Goal: Find specific page/section: Find specific page/section

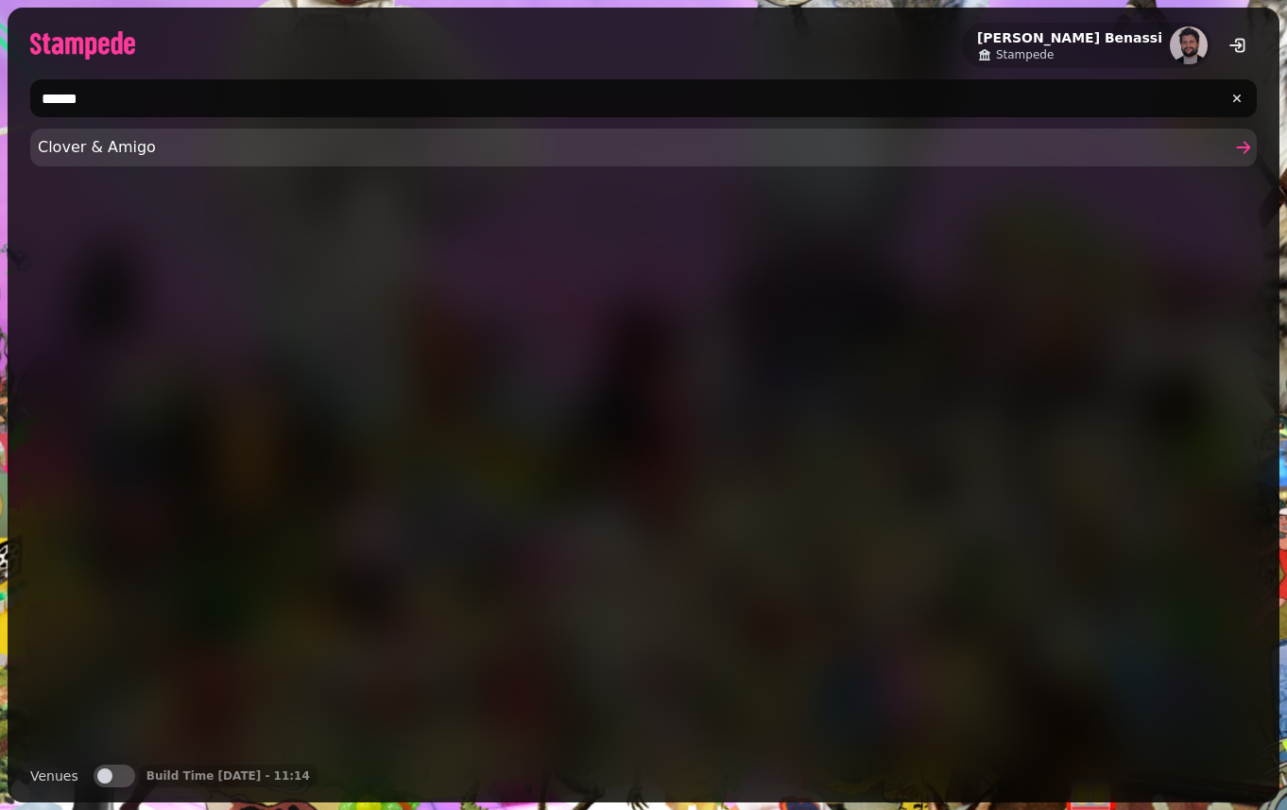
type input "******"
click at [162, 153] on span "Clover & Amigo" at bounding box center [634, 147] width 1193 height 23
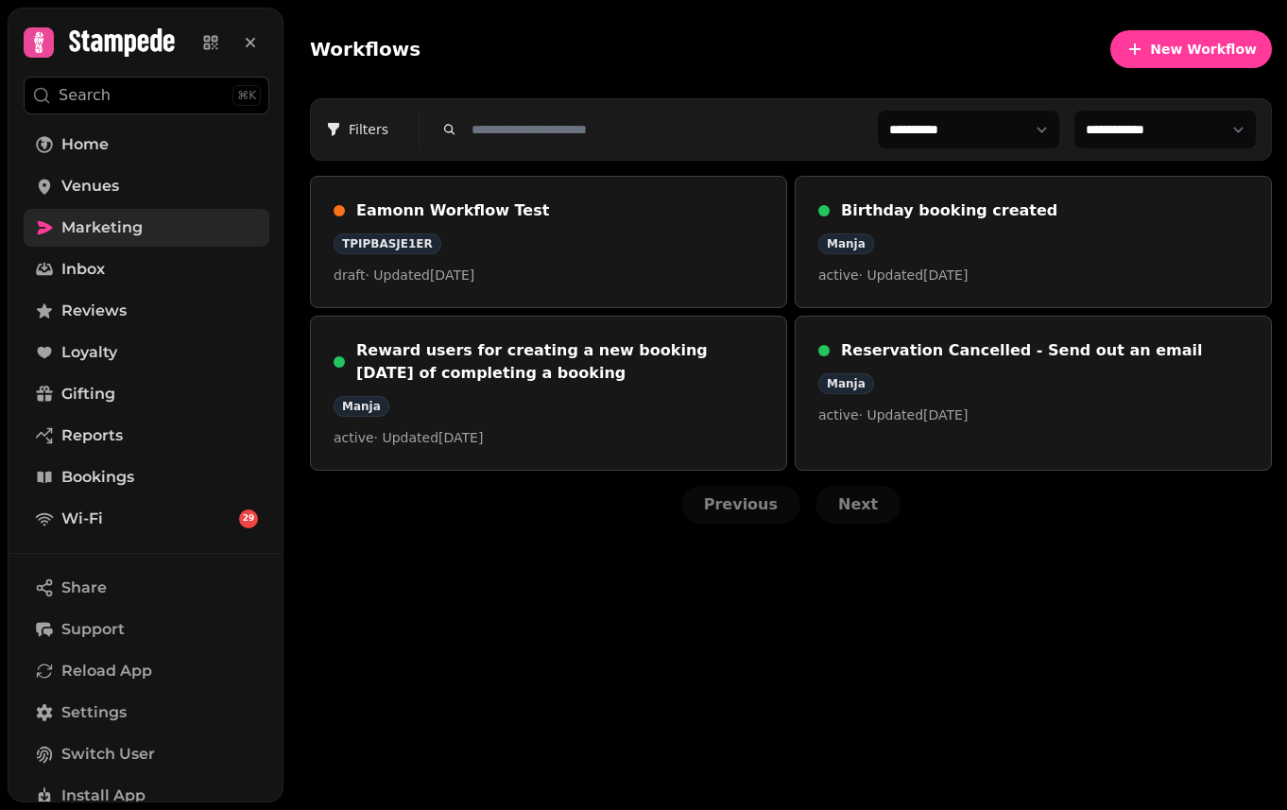
click at [103, 234] on span "Marketing" at bounding box center [101, 227] width 81 height 23
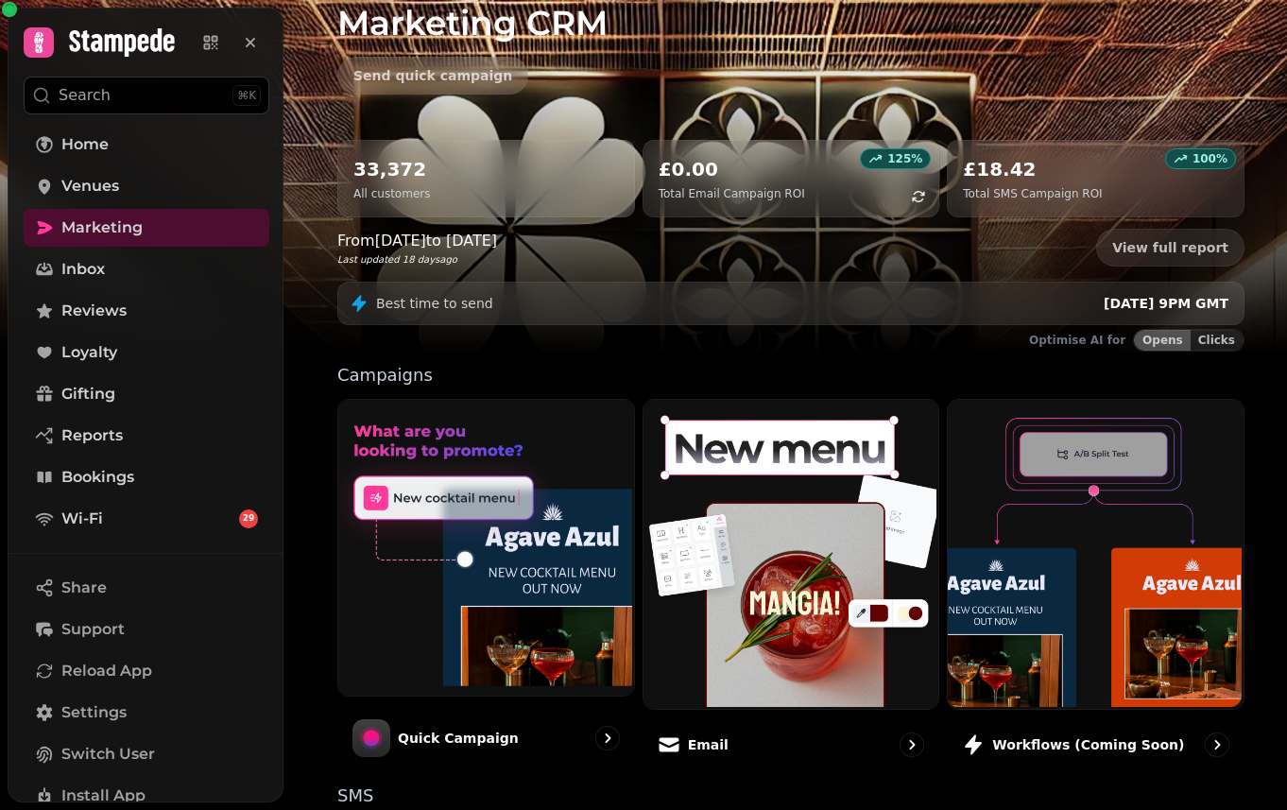
scroll to position [112, 0]
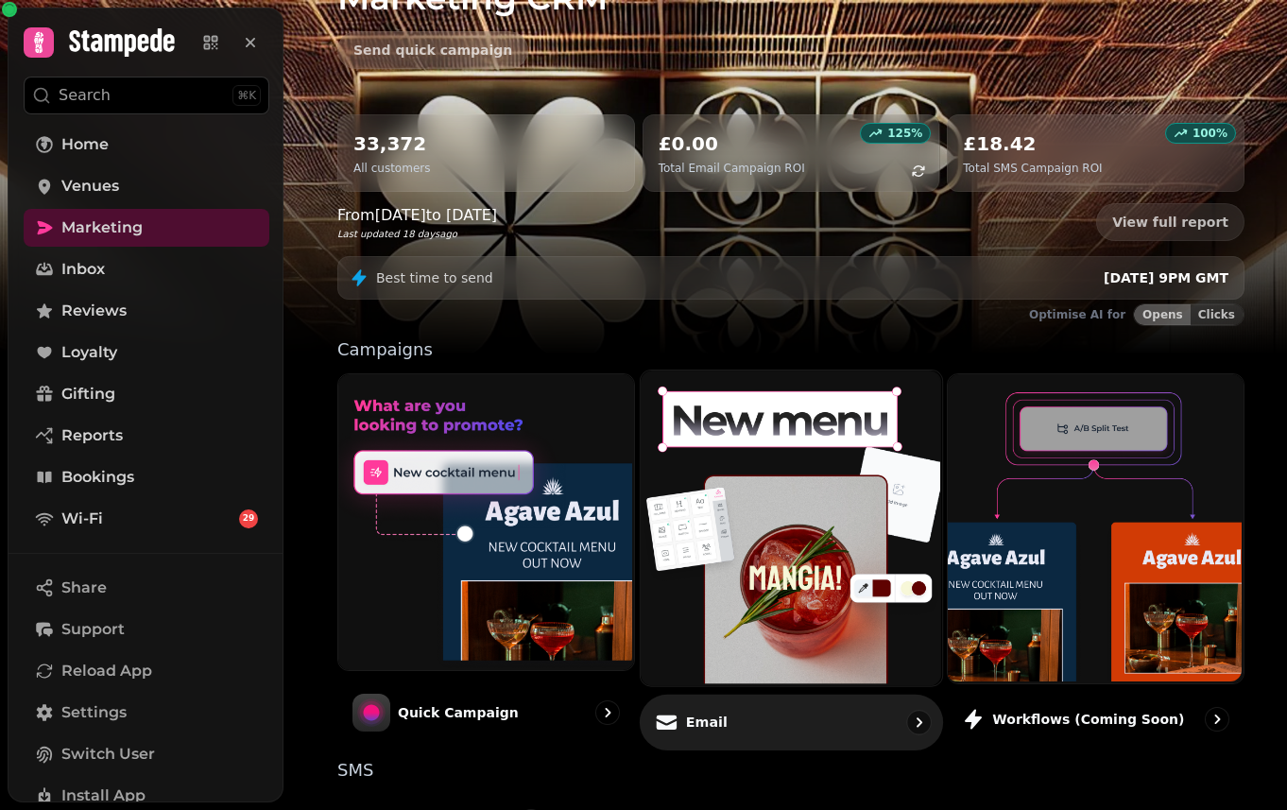
click at [766, 503] on img at bounding box center [789, 526] width 302 height 315
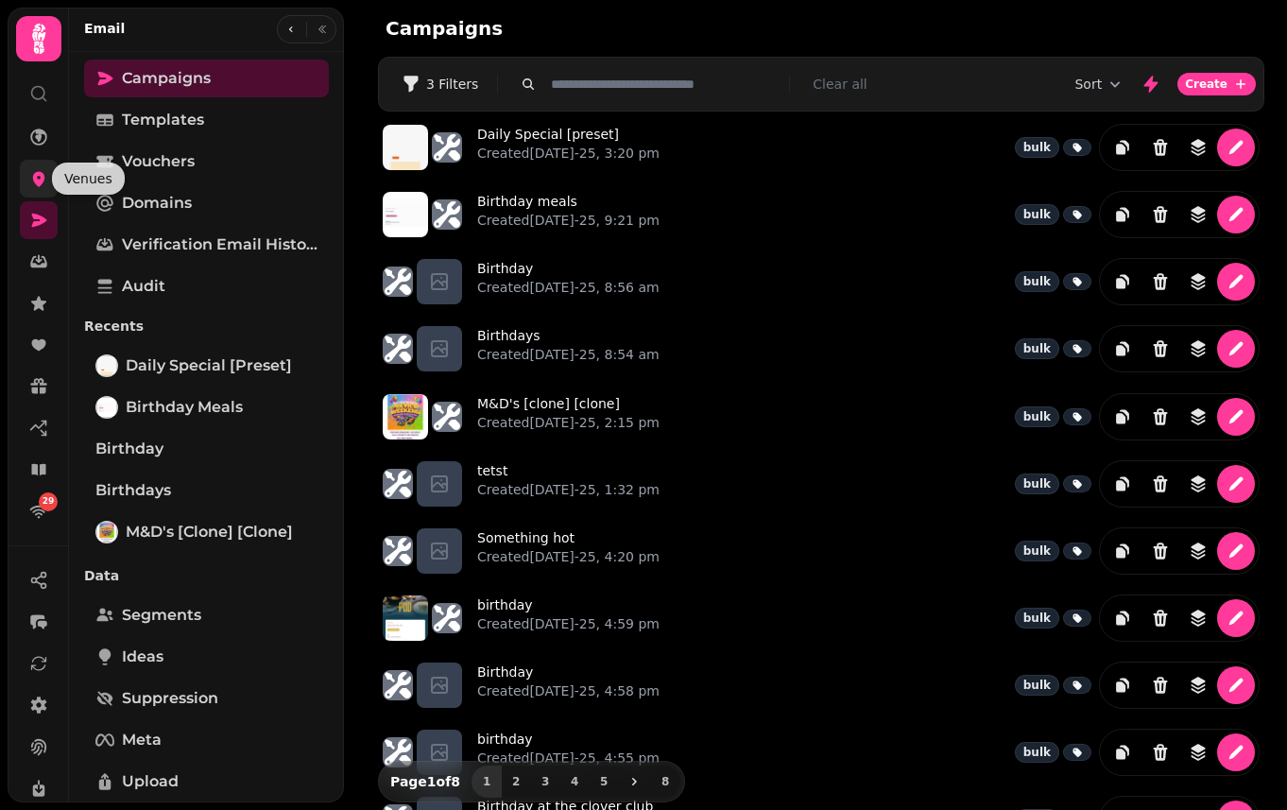
click at [33, 179] on icon at bounding box center [39, 179] width 12 height 15
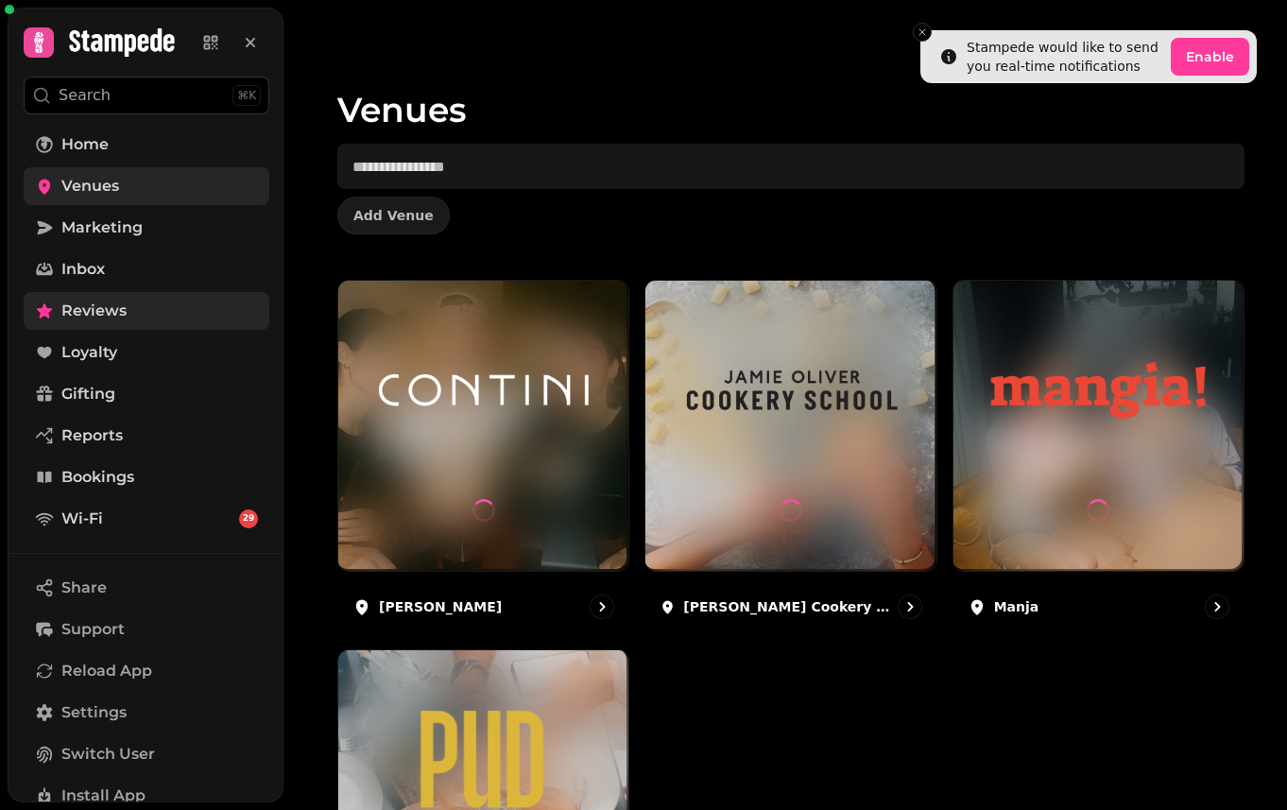
click at [159, 310] on link "Reviews" at bounding box center [147, 311] width 246 height 38
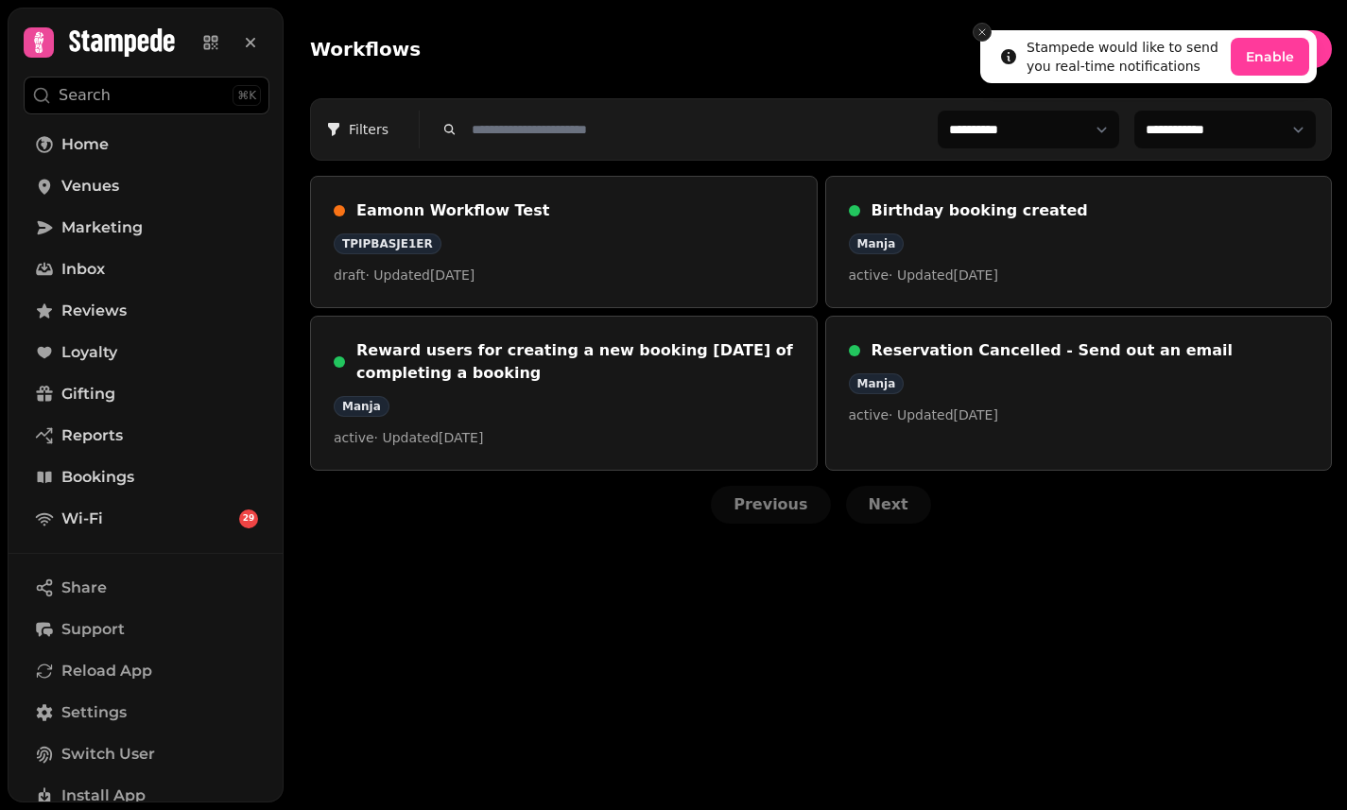
click at [983, 32] on icon "Close toast" at bounding box center [981, 31] width 11 height 11
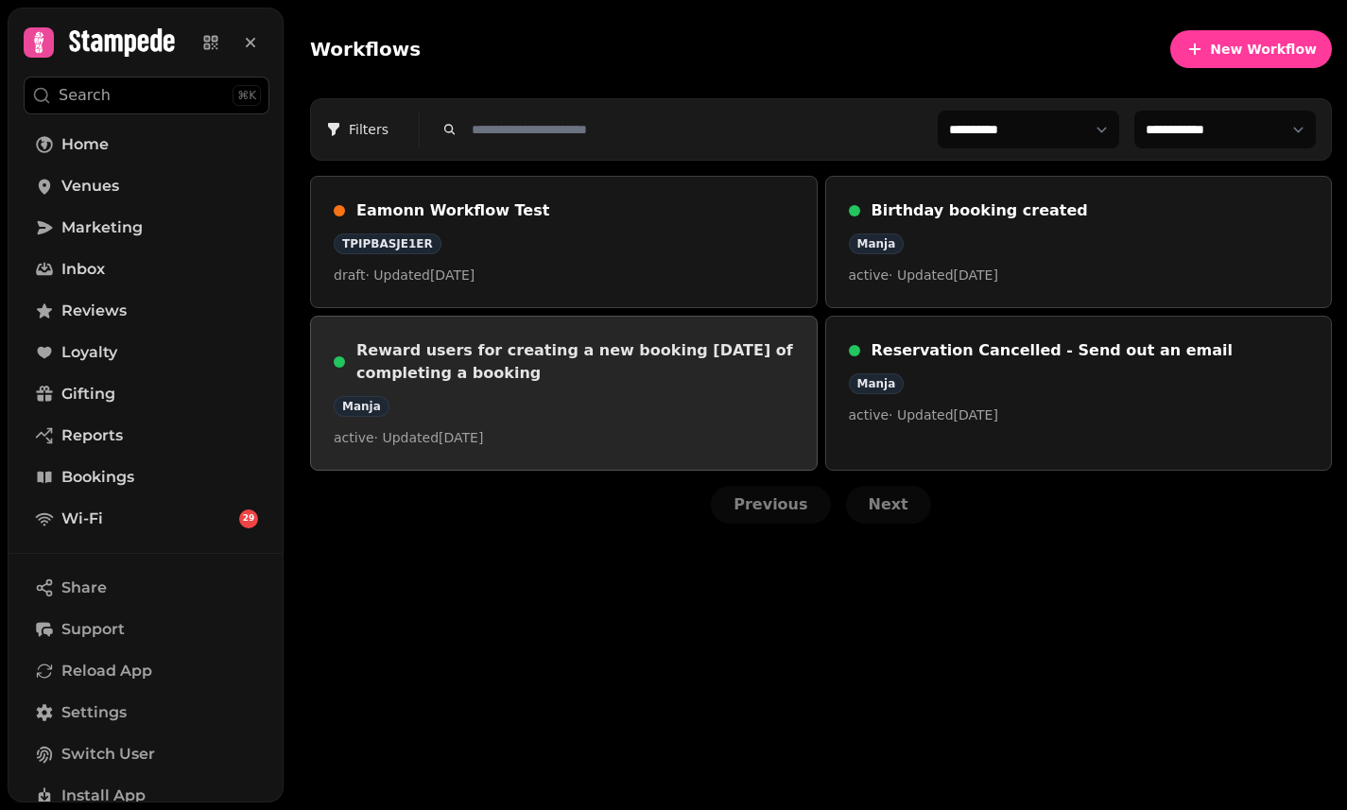
click at [594, 364] on h3 "Reward users for creating a new booking [DATE] of completing a booking" at bounding box center [575, 361] width 438 height 45
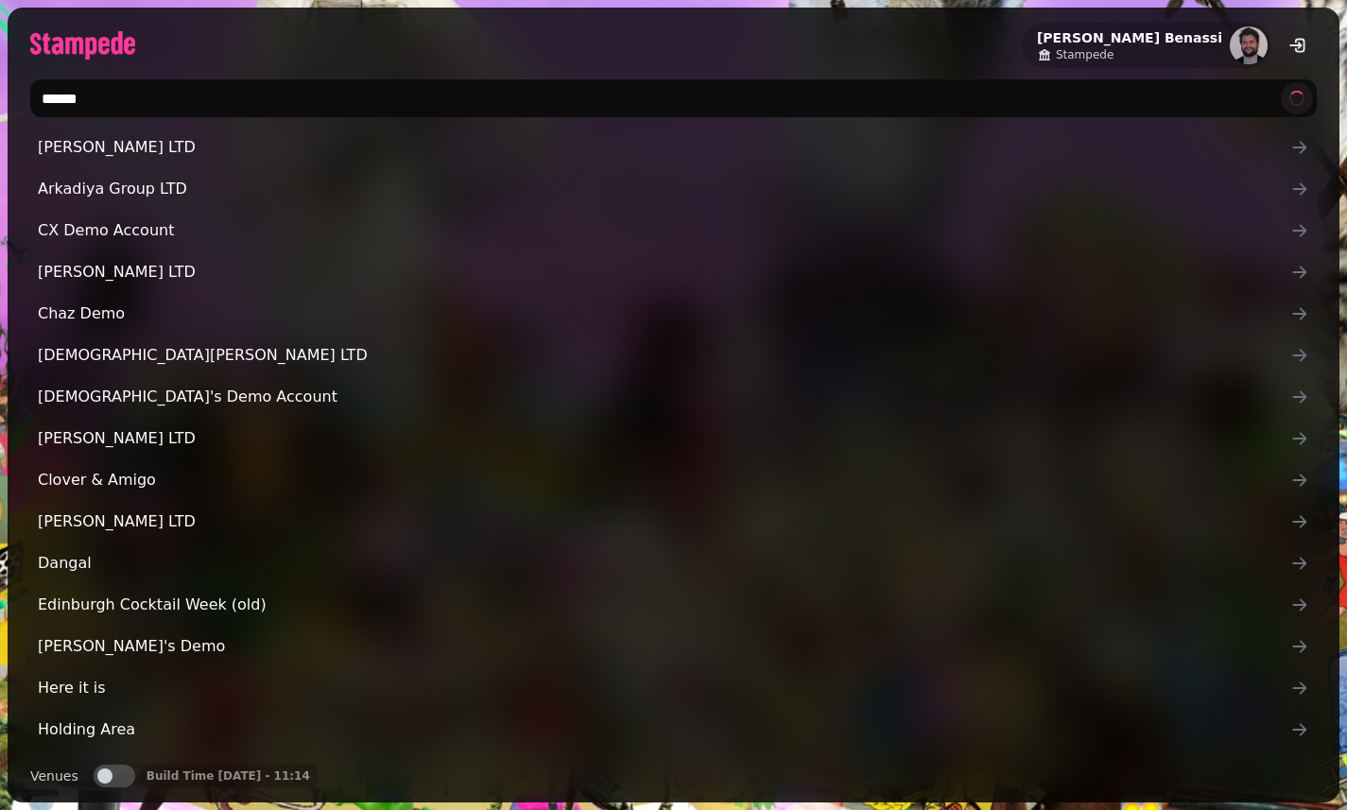
type input "*******"
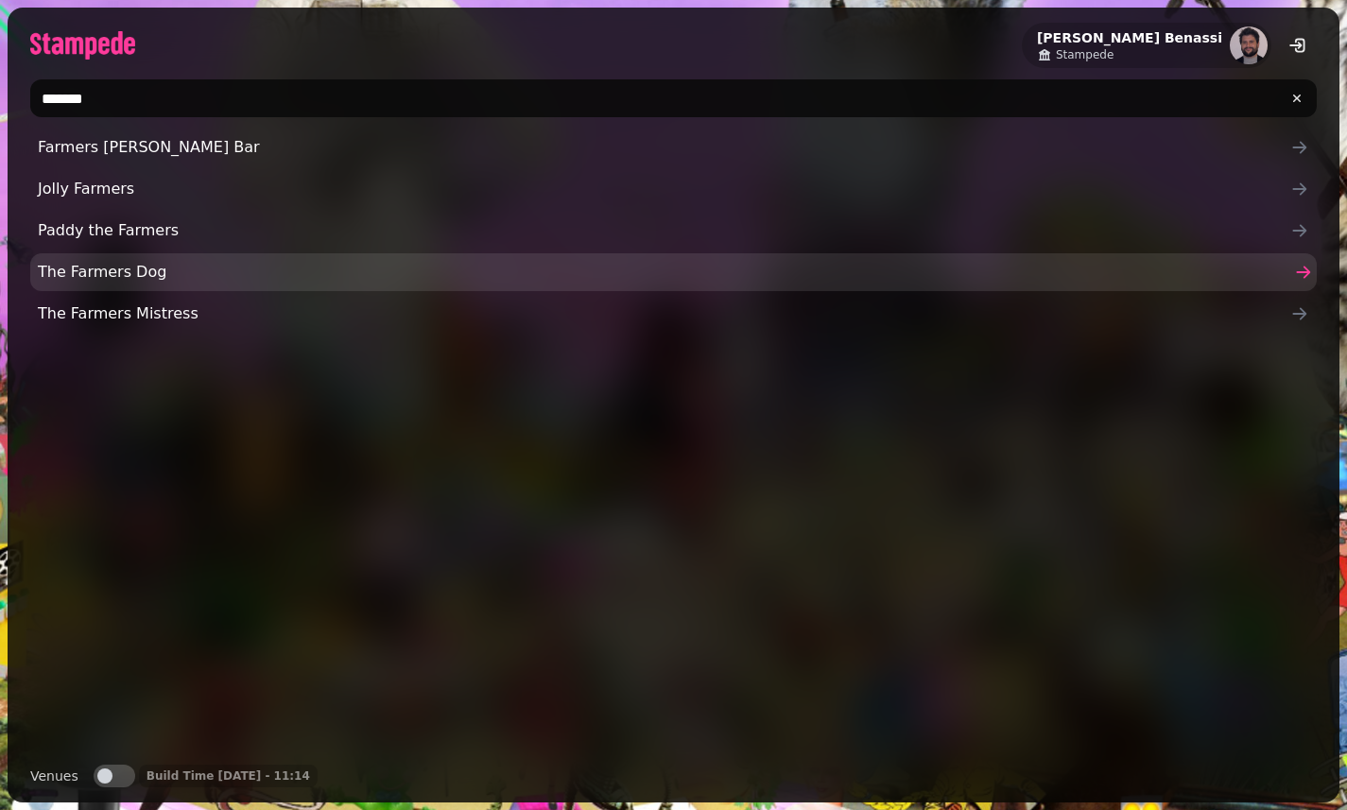
click at [79, 275] on span "The Farmers Dog" at bounding box center [664, 272] width 1252 height 23
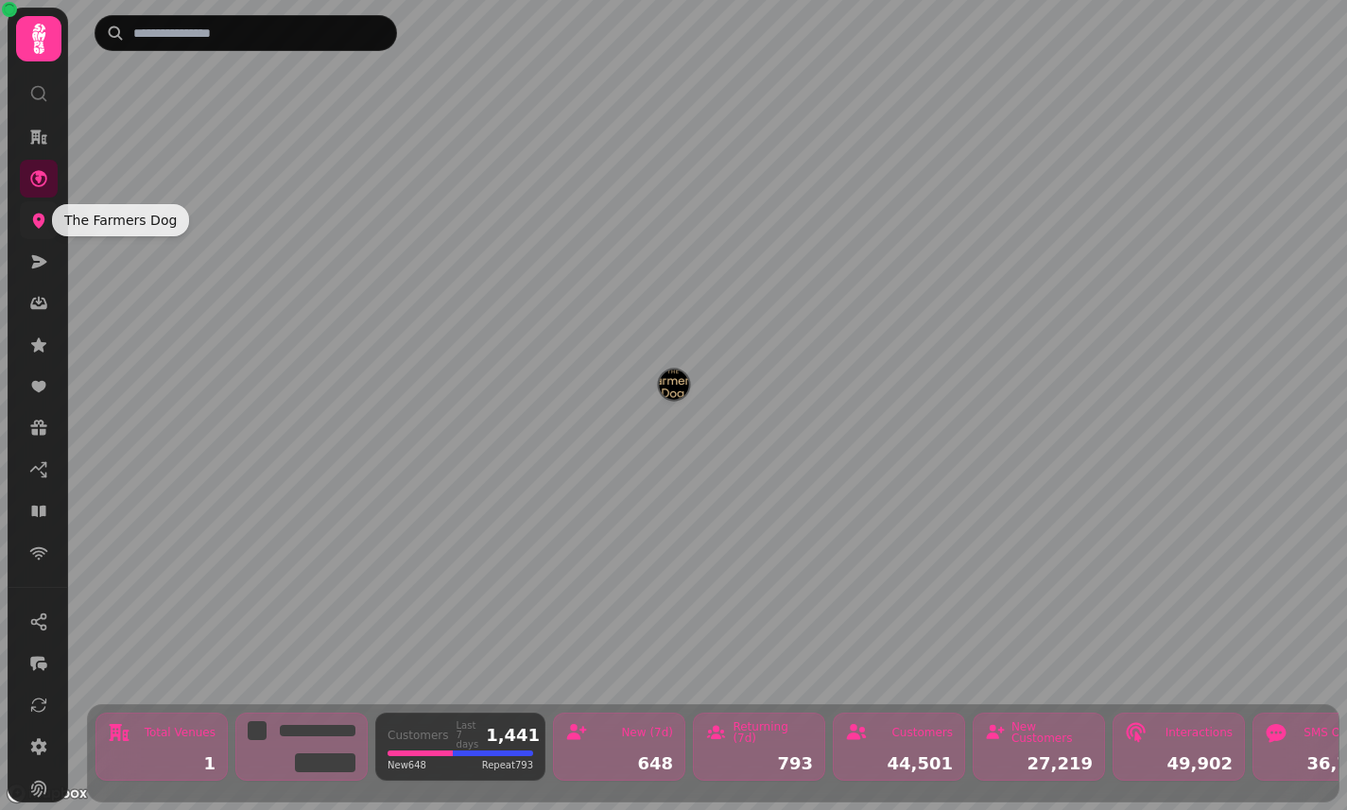
click at [35, 220] on icon at bounding box center [39, 221] width 12 height 15
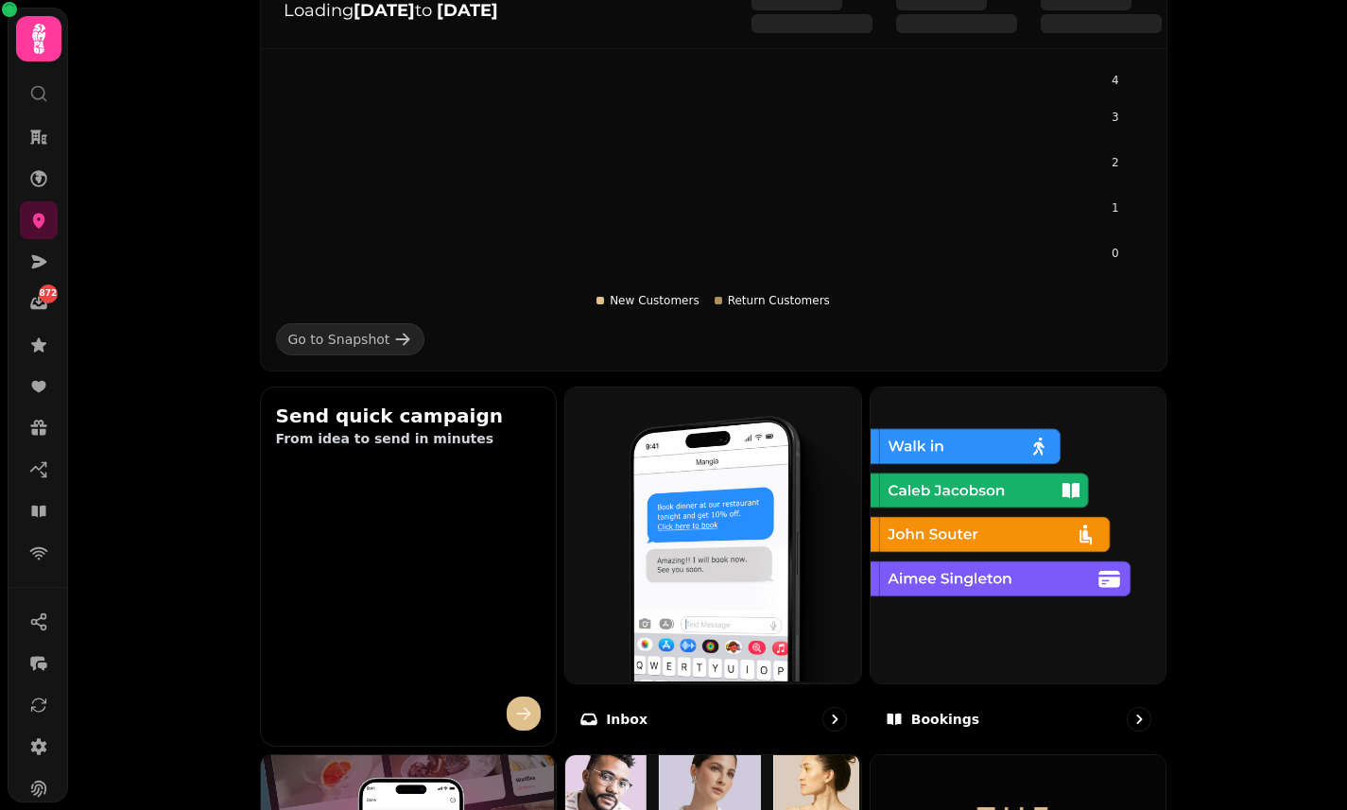
scroll to position [582, 0]
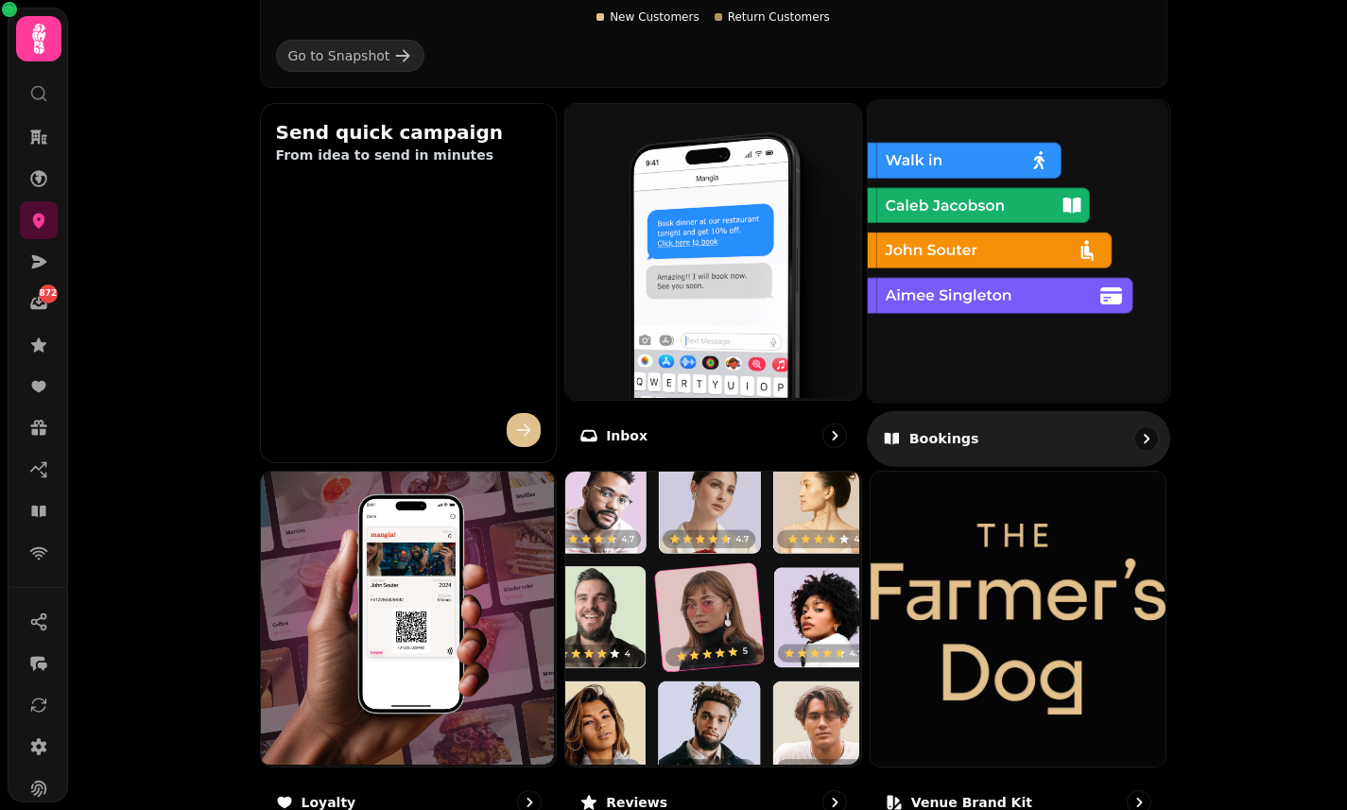
click at [1075, 276] on img at bounding box center [1017, 249] width 302 height 302
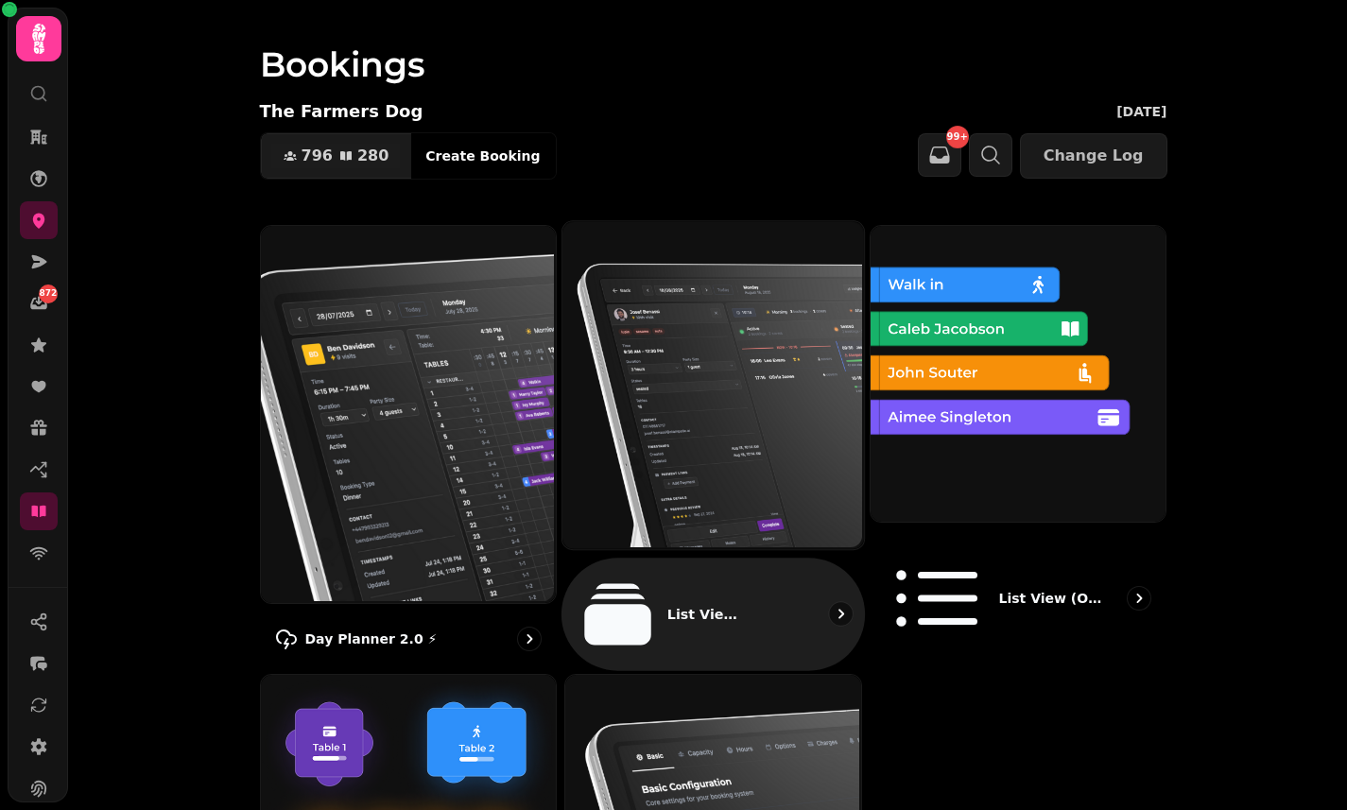
scroll to position [129, 0]
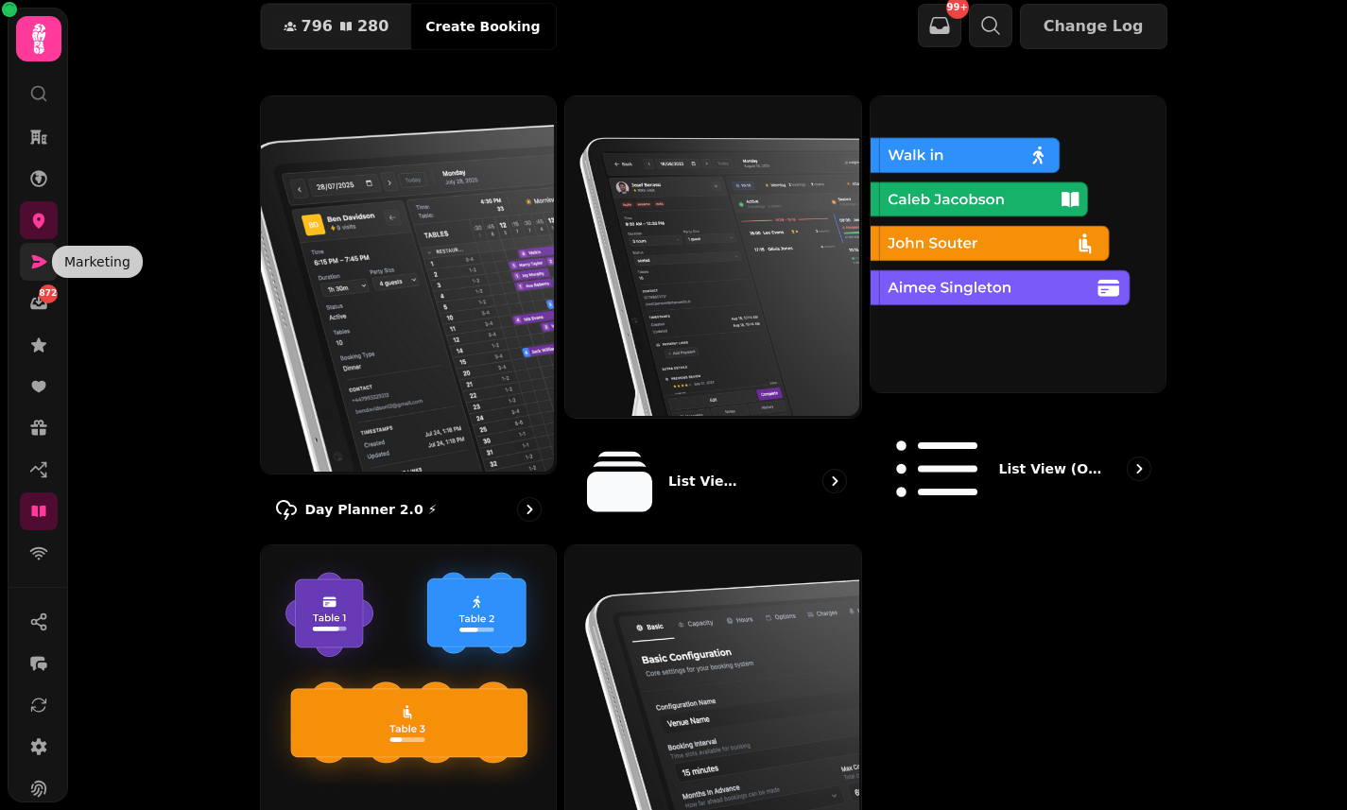
click at [32, 260] on icon at bounding box center [38, 261] width 19 height 19
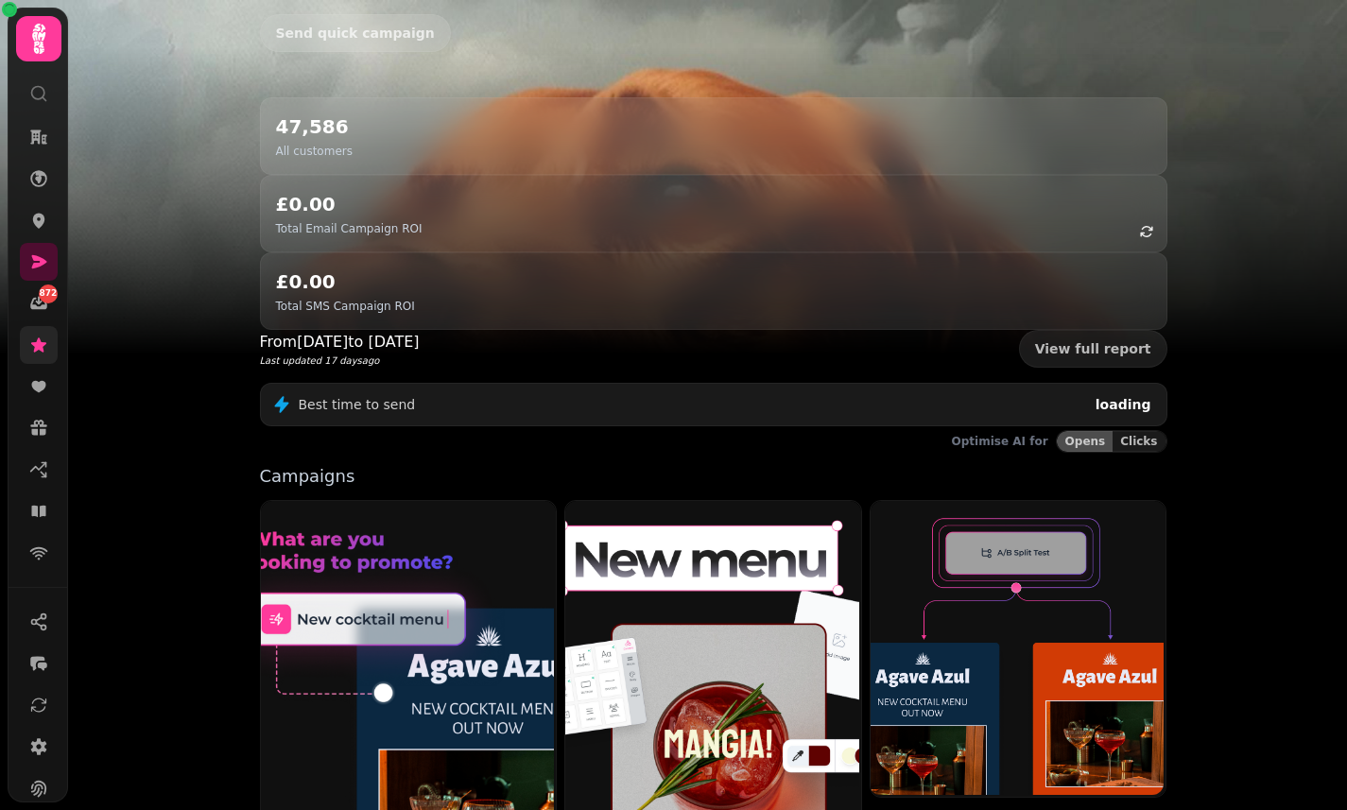
click at [26, 346] on link at bounding box center [39, 345] width 38 height 38
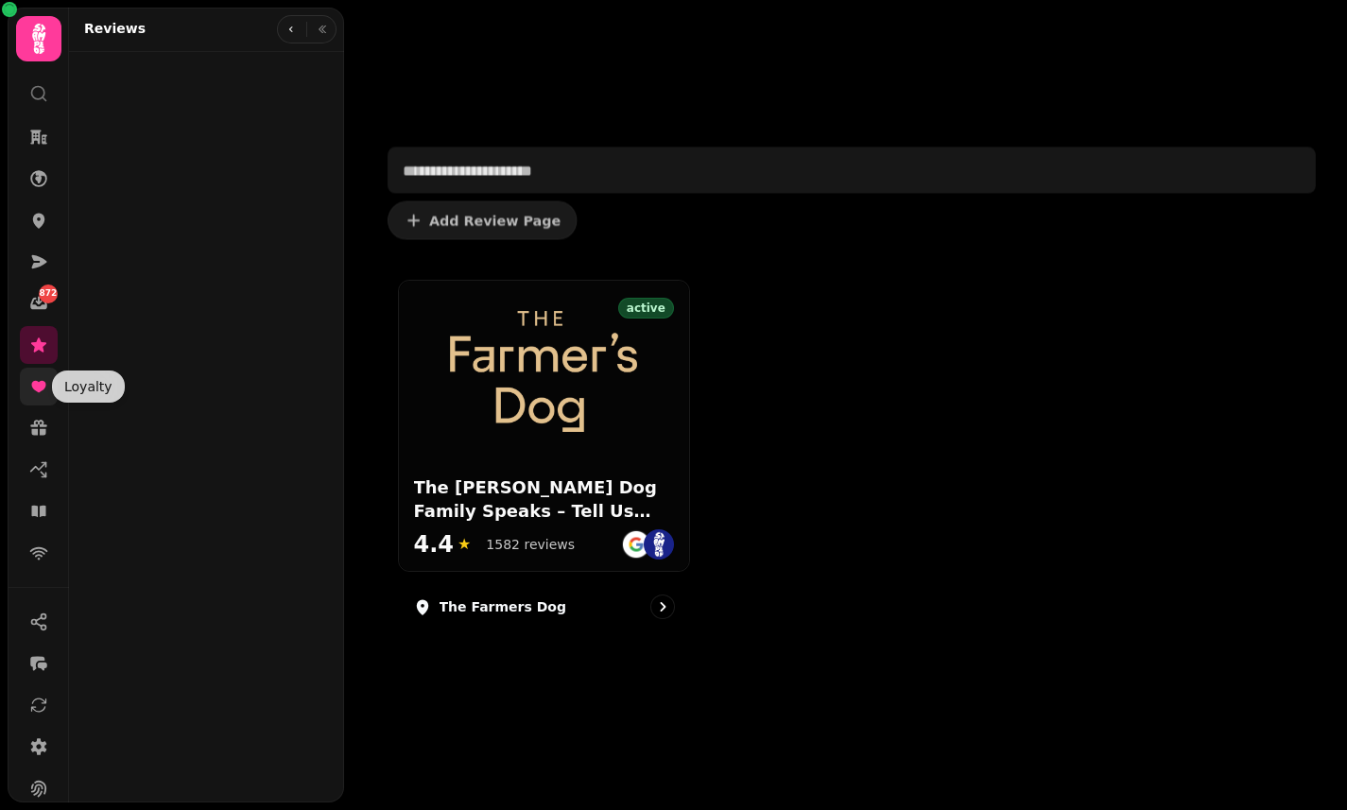
click at [30, 384] on icon at bounding box center [38, 386] width 19 height 19
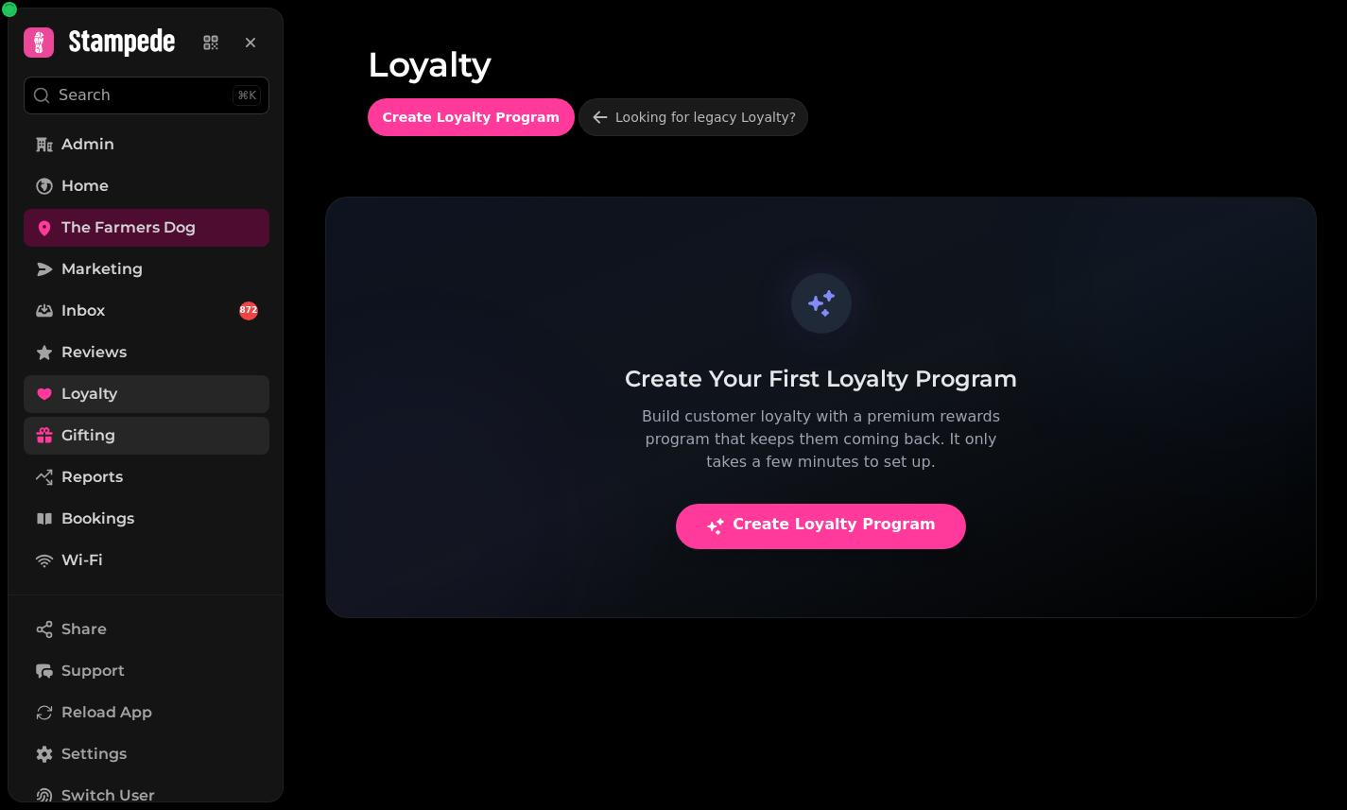
click at [34, 422] on link "Gifting" at bounding box center [147, 436] width 246 height 38
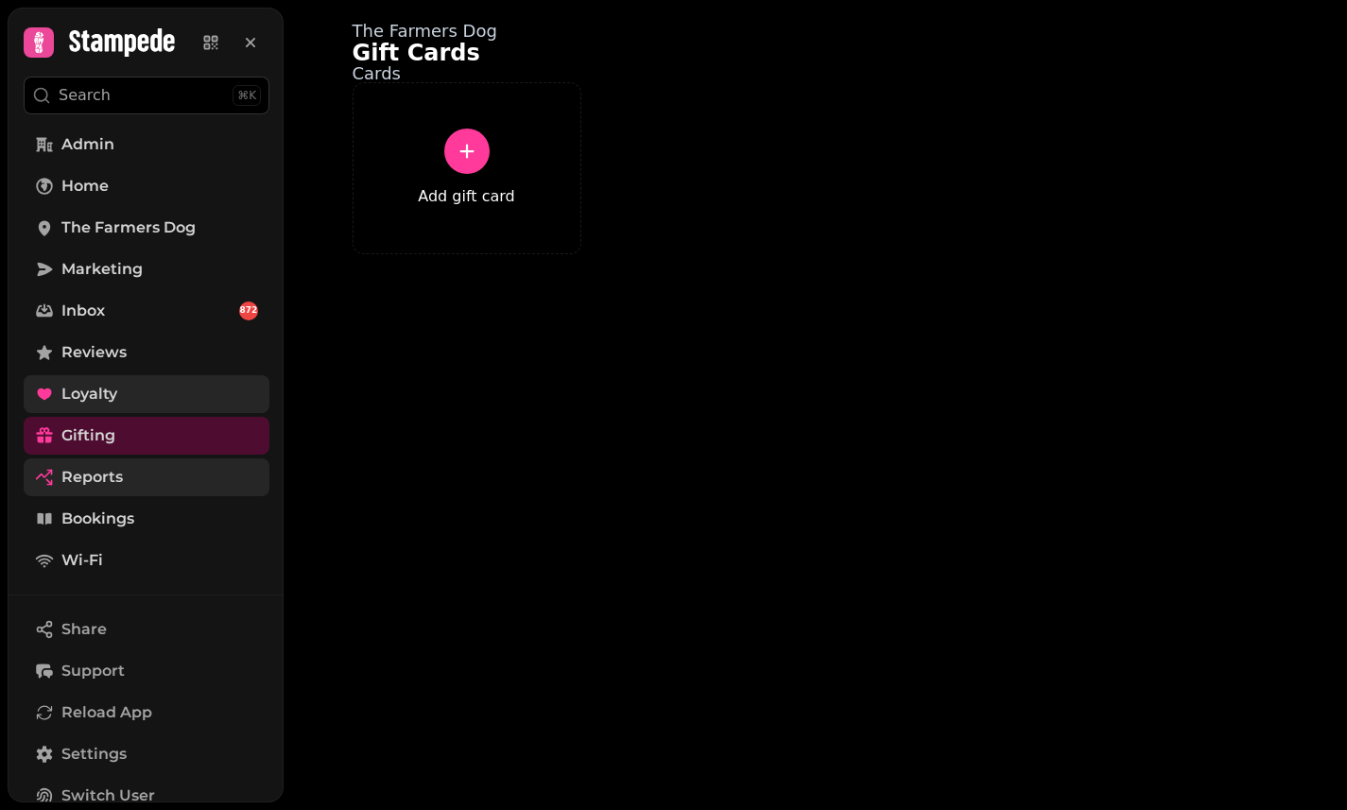
click at [117, 482] on span "Reports" at bounding box center [91, 477] width 61 height 23
select select "**"
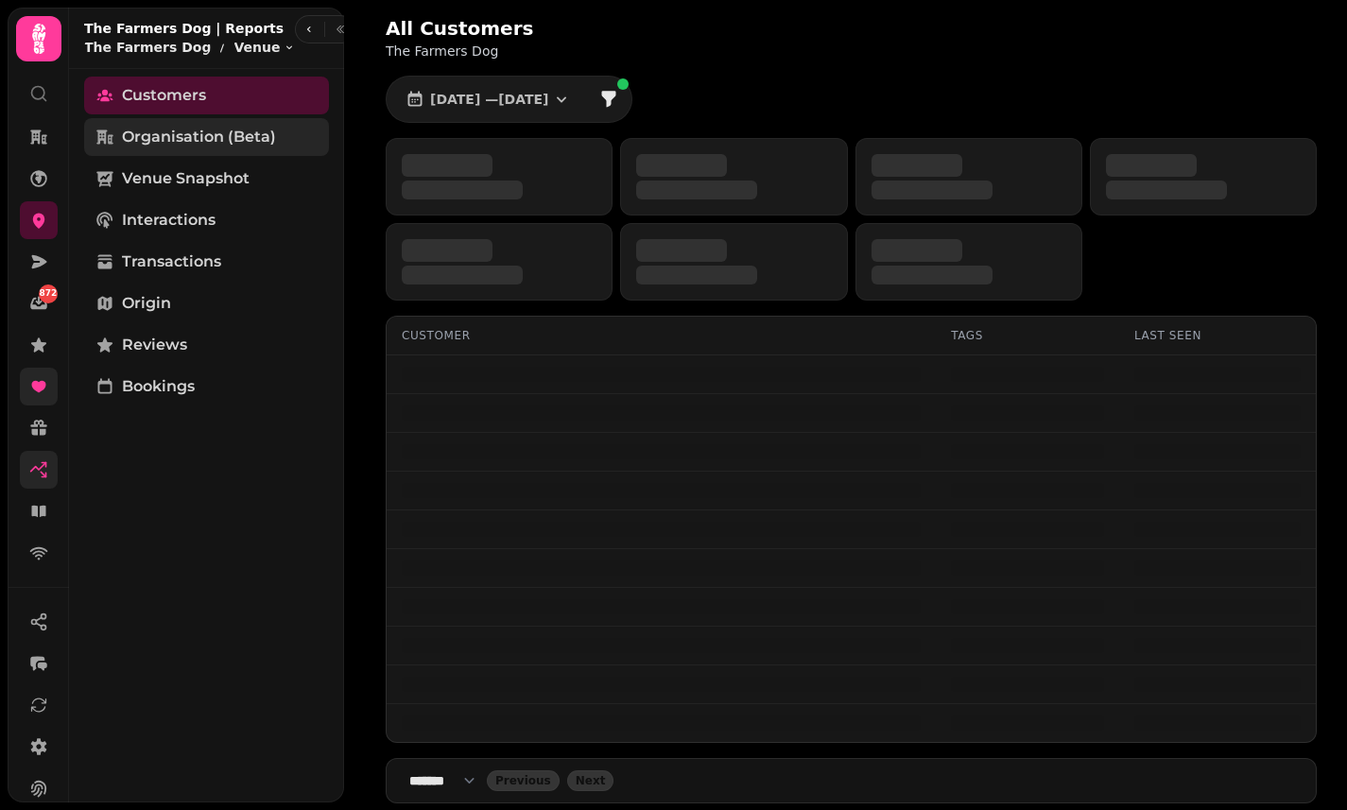
click at [203, 122] on link "Organisation (beta)" at bounding box center [206, 137] width 245 height 38
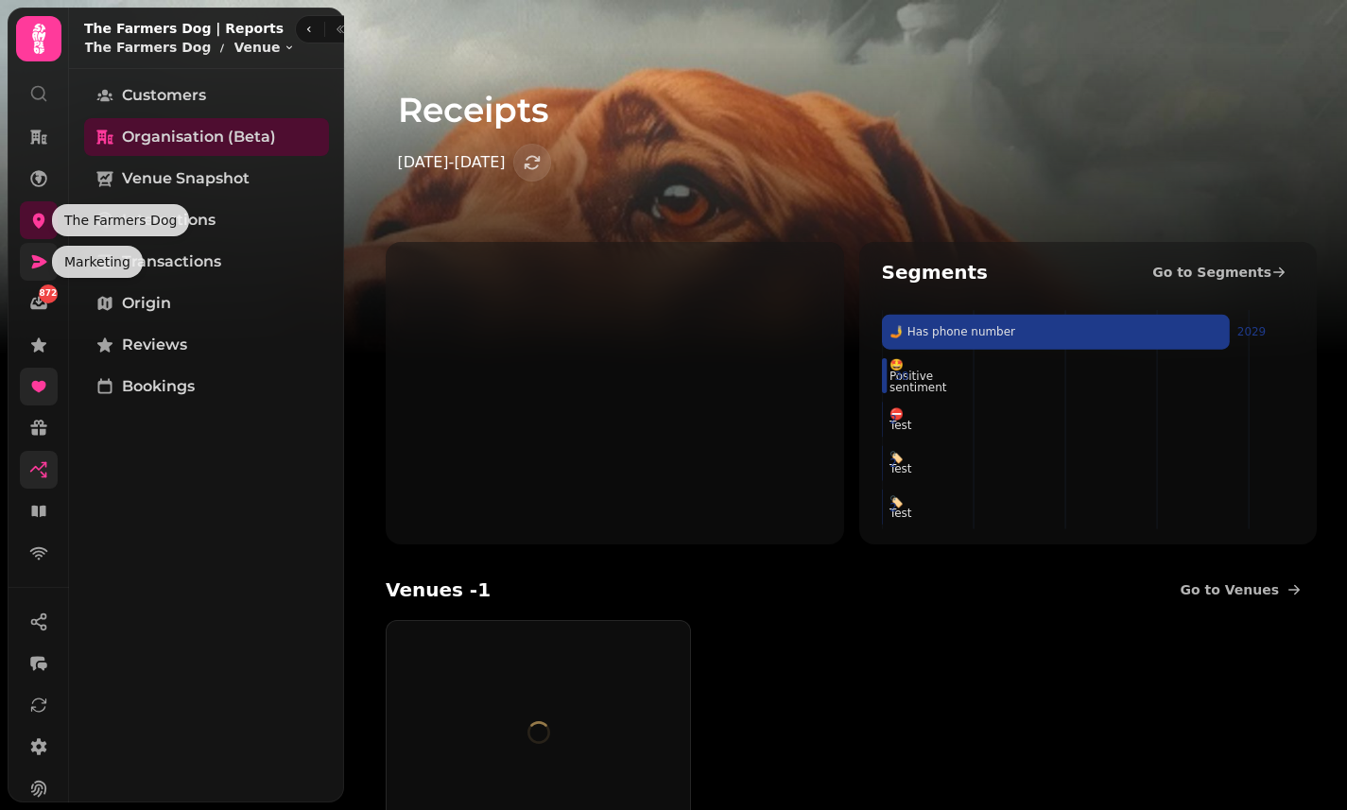
click at [33, 272] on link at bounding box center [39, 262] width 38 height 38
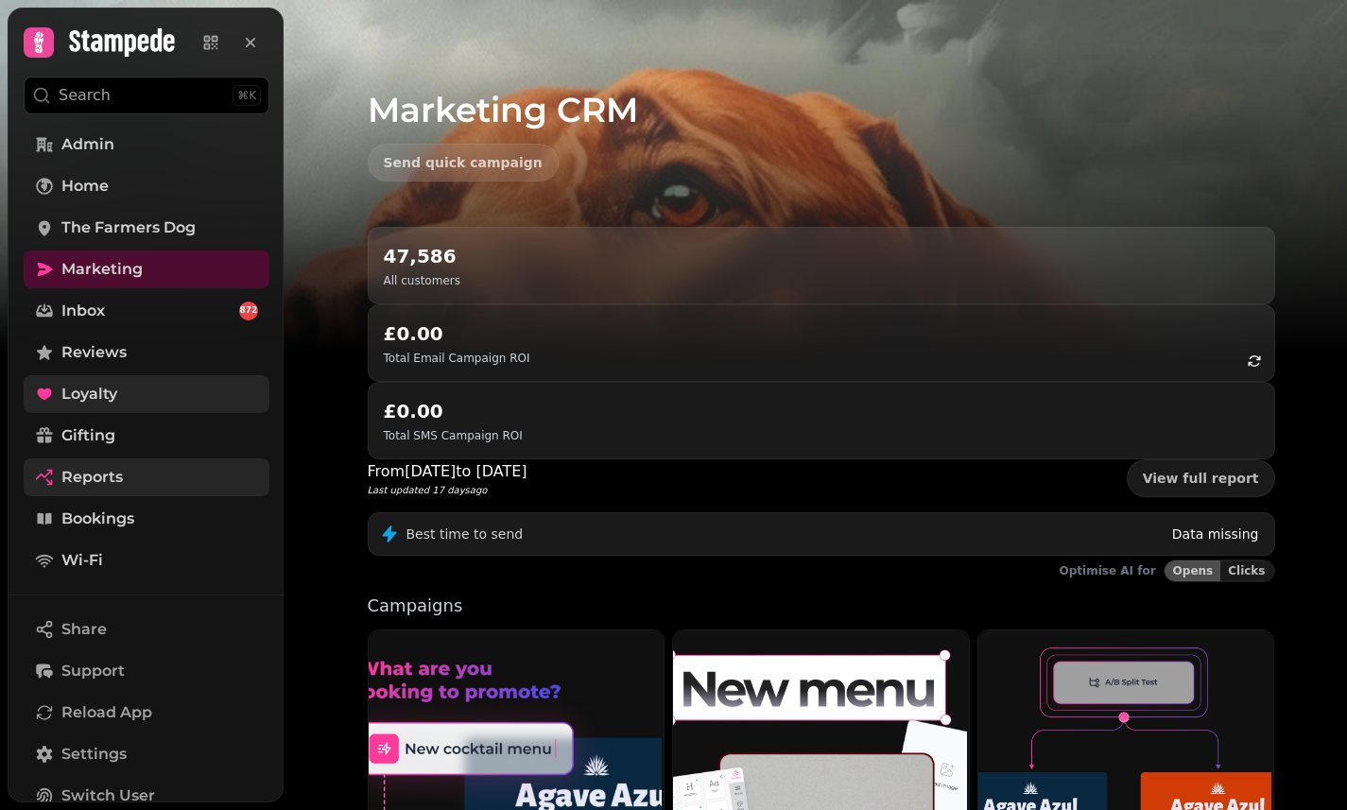
click at [39, 247] on nav "Admin Home The Farmers Dog Marketing Inbox 872 Reviews Loyalty Gifting Reports …" at bounding box center [147, 353] width 276 height 454
click at [45, 228] on icon at bounding box center [45, 228] width 12 height 15
